Goal: Find contact information

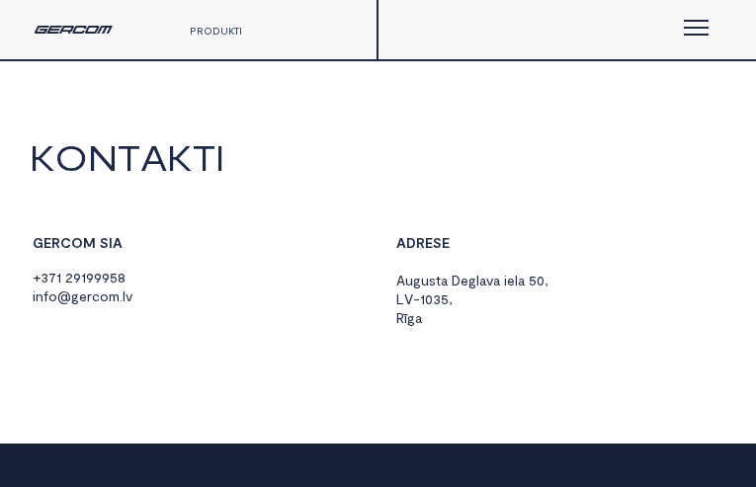
type input "**********"
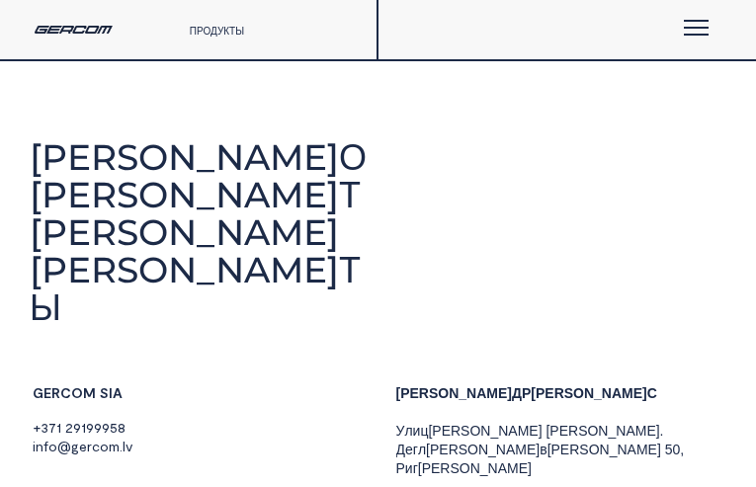
type input "*********"
type input "**********"
